Goal: Book appointment/travel/reservation

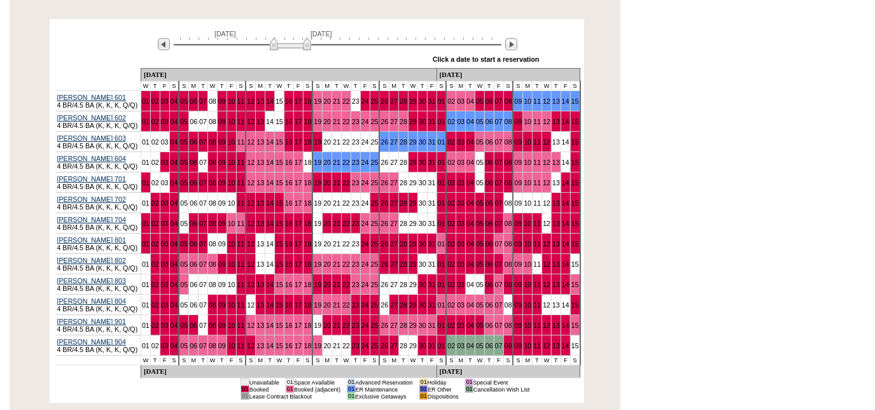
scroll to position [238, 0]
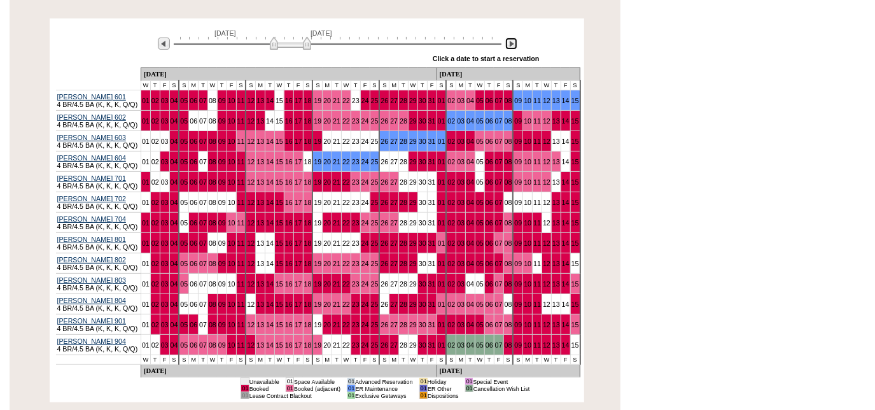
click at [512, 38] on img at bounding box center [511, 44] width 12 height 12
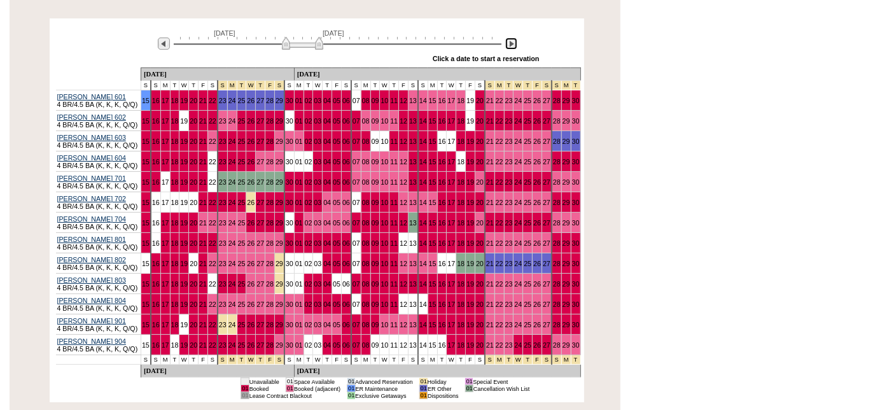
click at [510, 38] on img at bounding box center [511, 44] width 12 height 12
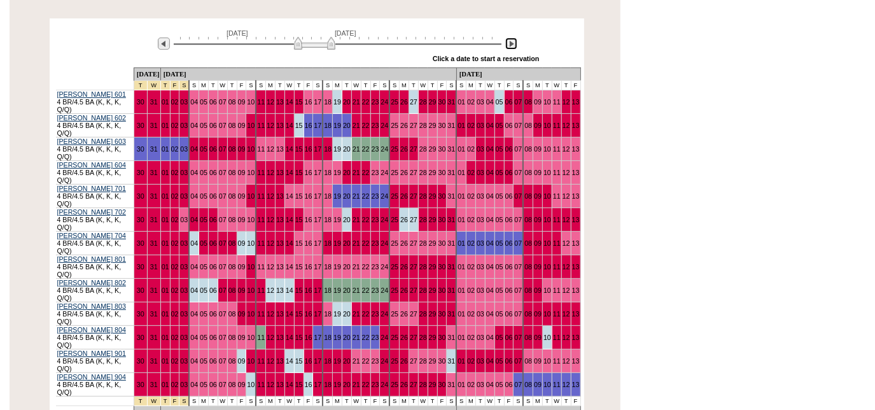
click at [510, 38] on img at bounding box center [511, 44] width 12 height 12
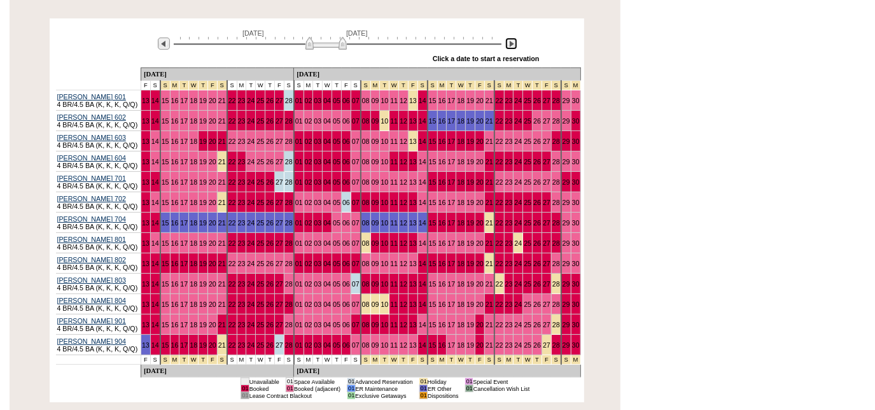
click at [510, 38] on img at bounding box center [511, 44] width 12 height 12
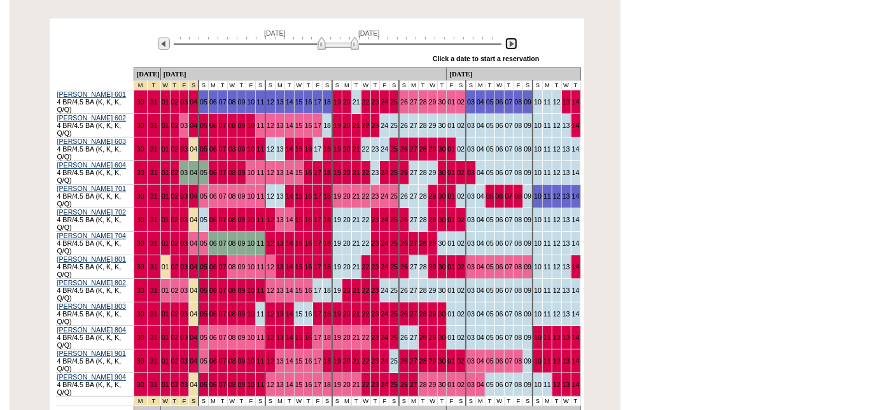
click at [510, 38] on img at bounding box center [511, 44] width 12 height 12
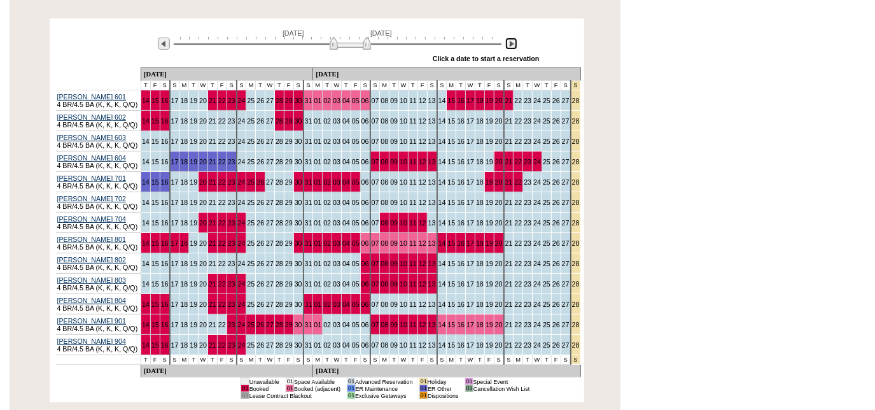
click at [510, 38] on img at bounding box center [511, 44] width 12 height 12
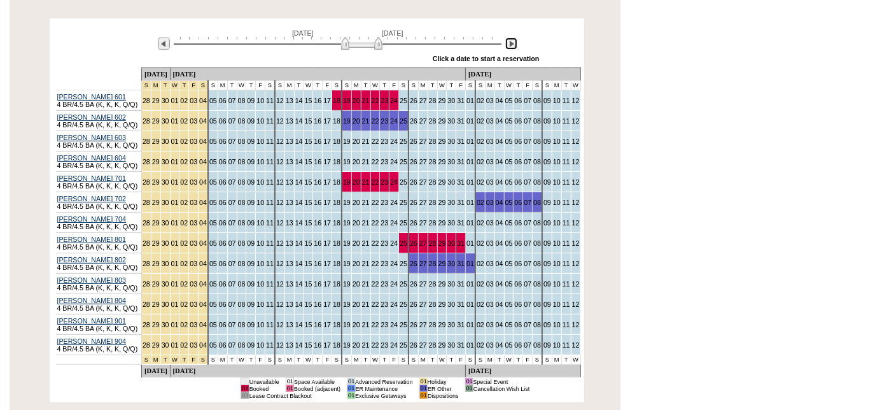
click at [510, 38] on img at bounding box center [511, 44] width 12 height 12
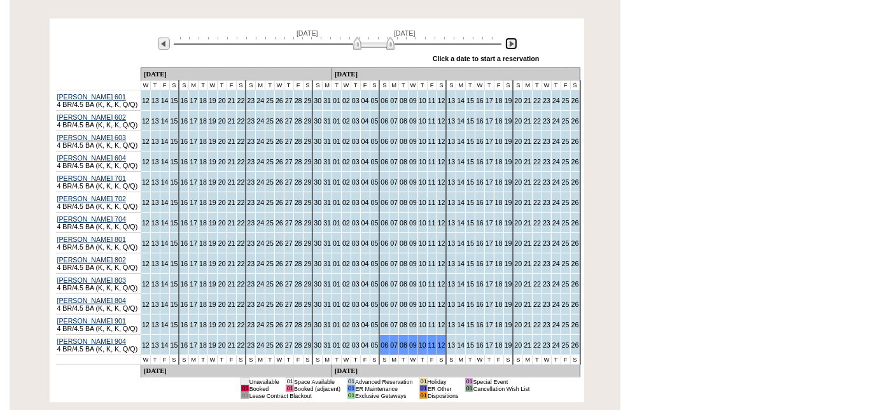
click at [510, 38] on img at bounding box center [511, 44] width 12 height 12
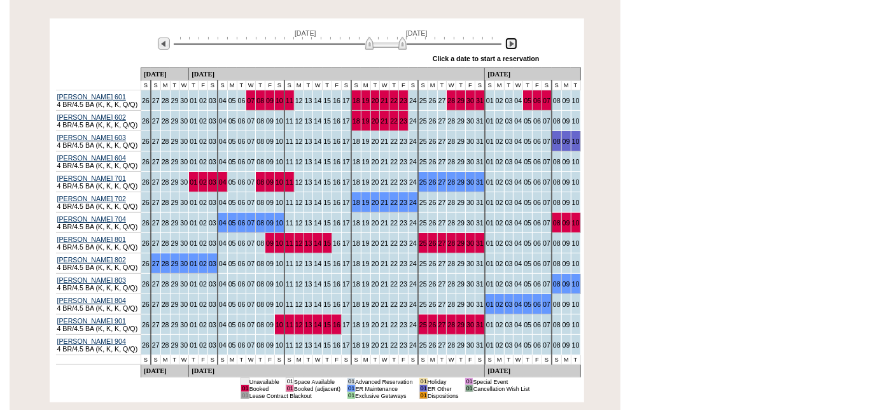
click at [510, 38] on img at bounding box center [511, 44] width 12 height 12
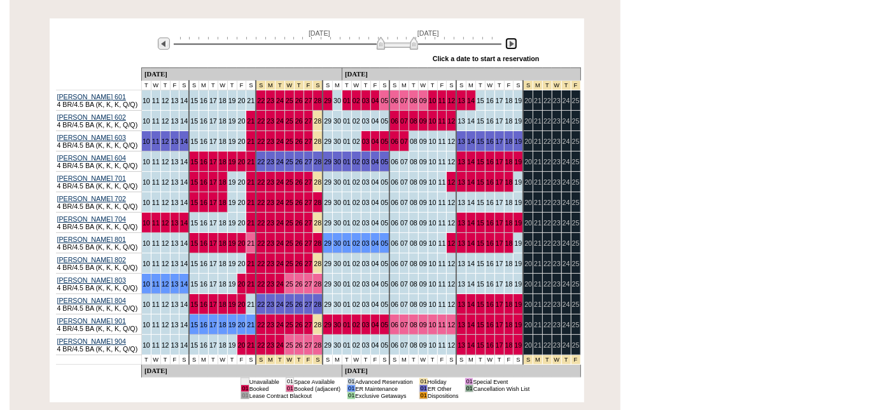
click at [510, 38] on img at bounding box center [511, 44] width 12 height 12
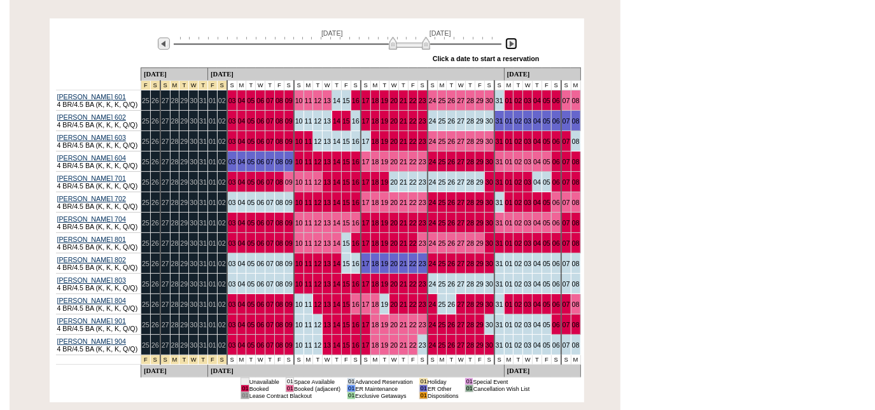
click at [510, 38] on img at bounding box center [511, 44] width 12 height 12
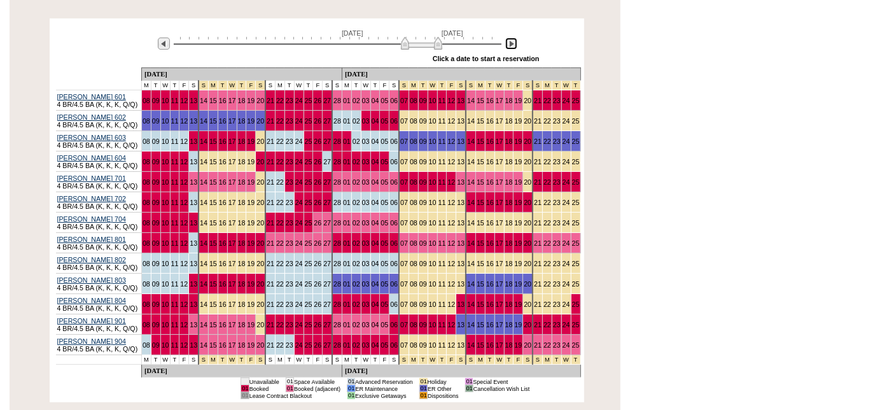
click at [510, 38] on img at bounding box center [511, 44] width 12 height 12
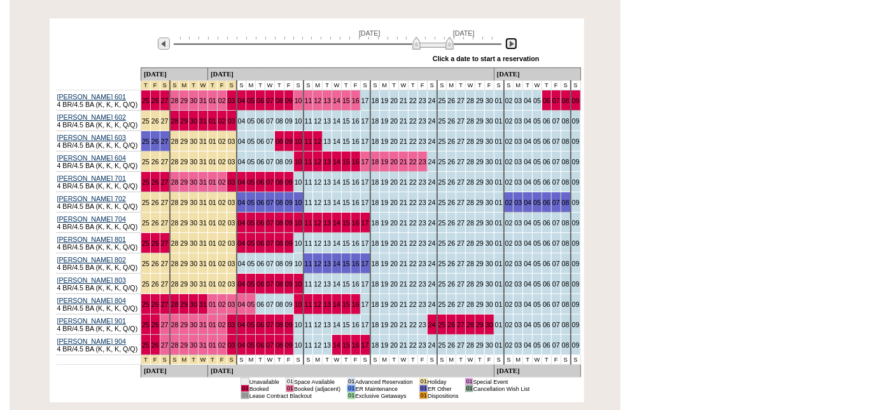
click at [510, 38] on img at bounding box center [511, 44] width 12 height 12
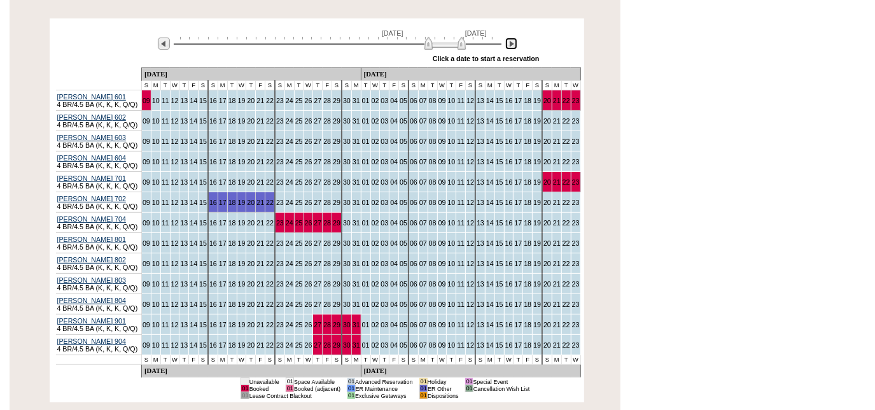
click at [510, 38] on img at bounding box center [511, 44] width 12 height 12
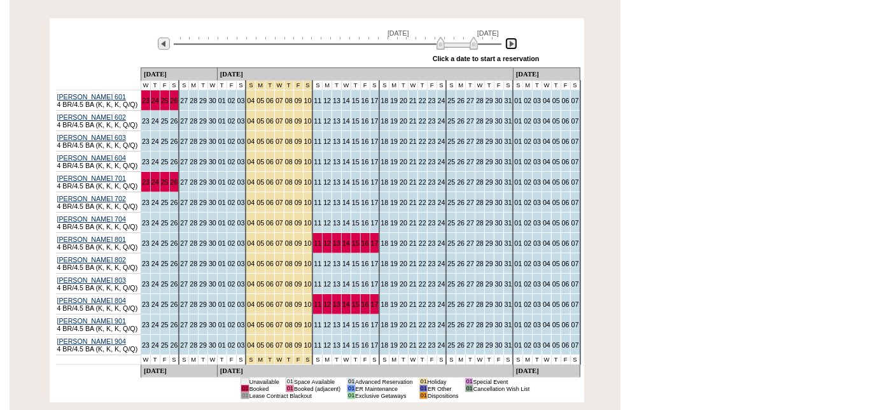
click at [510, 38] on img at bounding box center [511, 44] width 12 height 12
